Goal: Navigation & Orientation: Find specific page/section

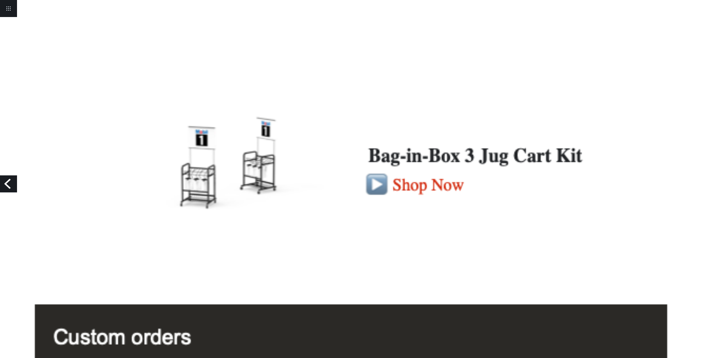
scroll to position [1542, 0]
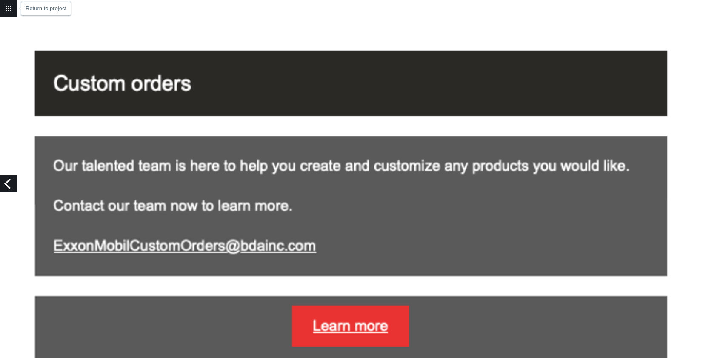
click at [7, 9] on link "Return to project" at bounding box center [8, 8] width 17 height 17
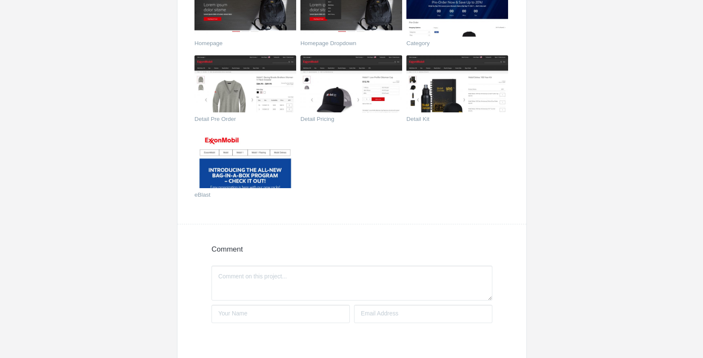
scroll to position [216, 0]
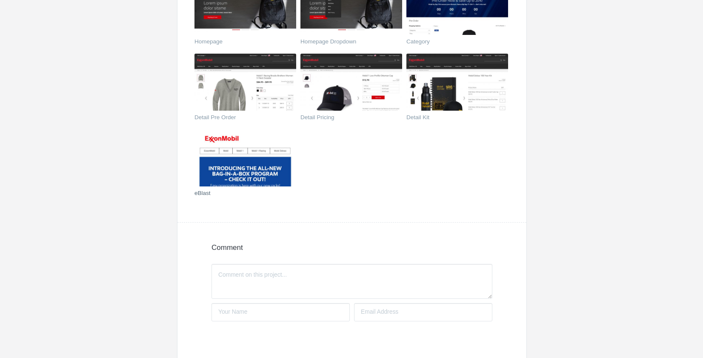
click at [243, 175] on img at bounding box center [245, 157] width 102 height 57
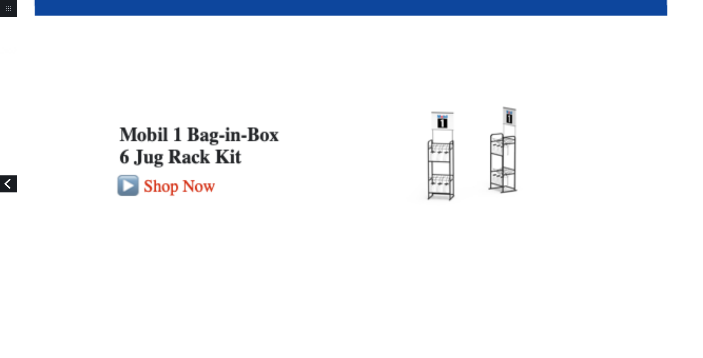
scroll to position [1128, 0]
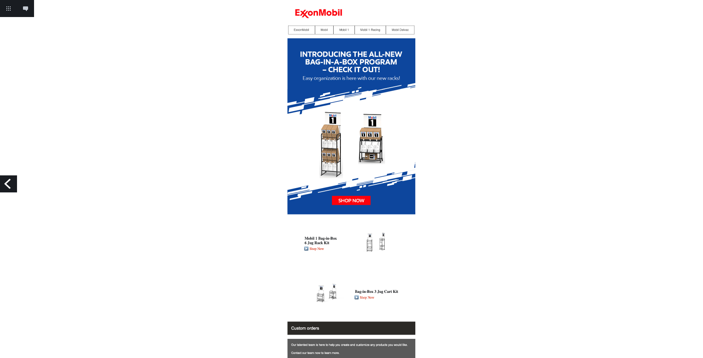
click at [365, 131] on img at bounding box center [351, 213] width 142 height 426
click at [350, 42] on img at bounding box center [351, 213] width 142 height 426
click at [11, 189] on link "Previous" at bounding box center [8, 183] width 17 height 17
click at [326, 134] on img at bounding box center [351, 213] width 142 height 426
click at [11, 187] on link "Previous" at bounding box center [8, 183] width 17 height 17
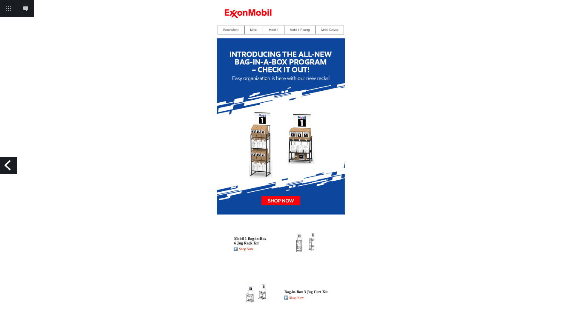
click at [9, 166] on link "Previous" at bounding box center [8, 165] width 17 height 17
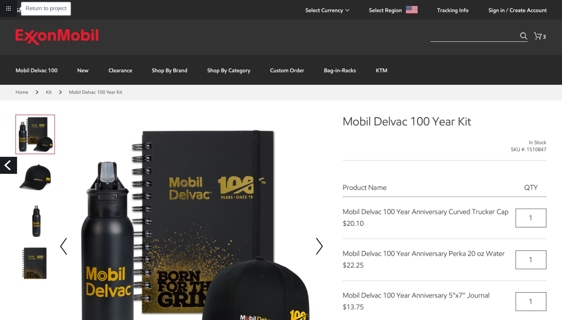
click at [10, 6] on link "Return to project" at bounding box center [8, 8] width 17 height 17
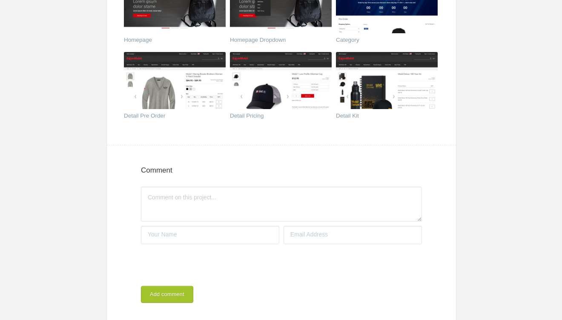
click at [343, 149] on section "Comment Write a comment... Your name Your email address Notify me if there's a …" at bounding box center [281, 241] width 349 height 192
